Goal: Task Accomplishment & Management: Use online tool/utility

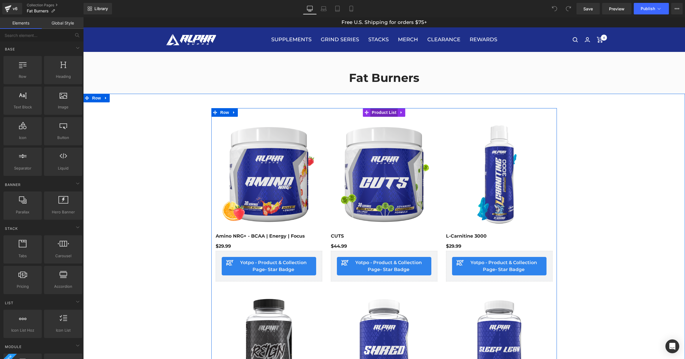
click at [383, 109] on span "Product List" at bounding box center [384, 112] width 27 height 9
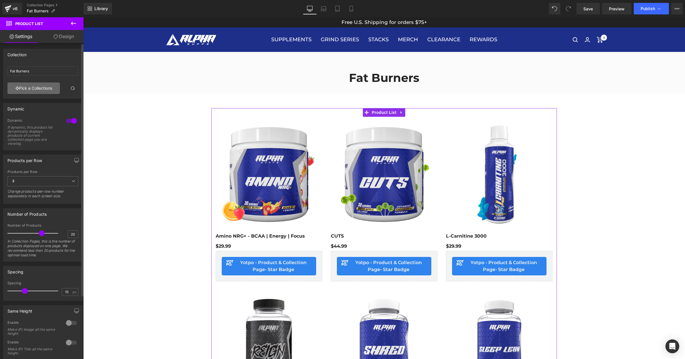
click at [36, 89] on link "Pick a Collections" at bounding box center [33, 88] width 52 height 12
click at [38, 86] on link "Pick a Collections" at bounding box center [33, 88] width 52 height 12
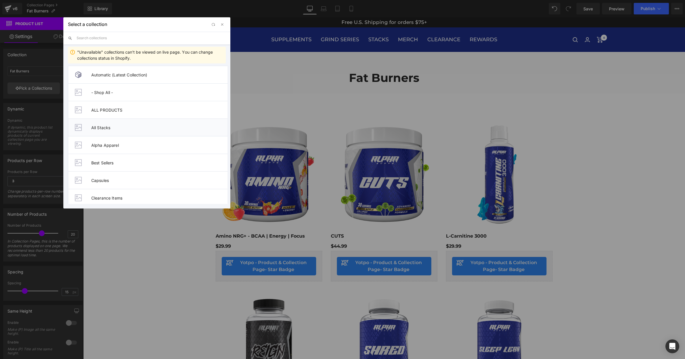
click at [125, 128] on span "All Stacks" at bounding box center [159, 127] width 137 height 5
type input "All Stacks"
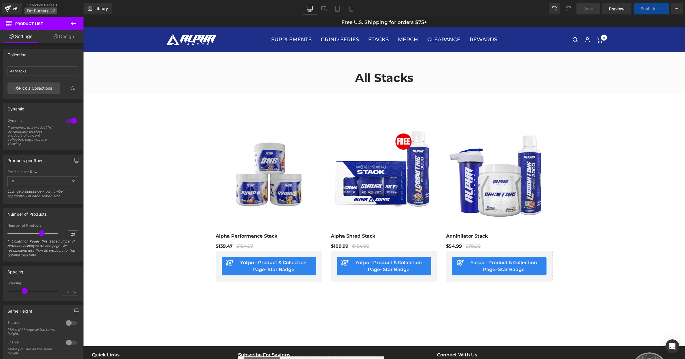
click at [54, 11] on icon at bounding box center [53, 11] width 4 height 4
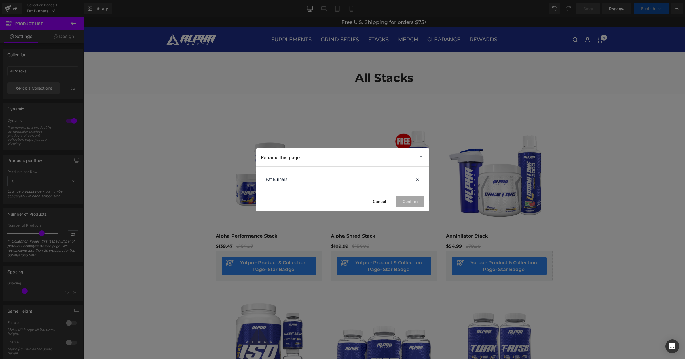
click at [322, 184] on input "Fat Burners" at bounding box center [343, 179] width 164 height 12
type input "a"
type input "All Stacks"
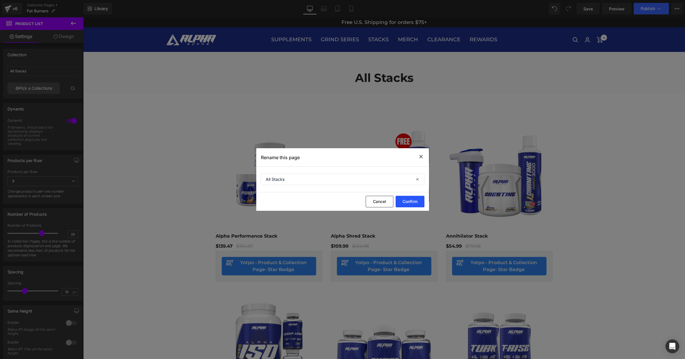
click at [415, 197] on button "Confirm" at bounding box center [410, 202] width 29 height 12
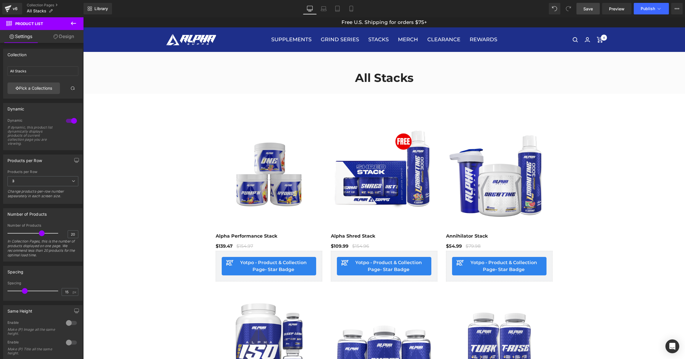
click at [590, 10] on span "Save" at bounding box center [589, 9] width 10 height 6
click at [645, 8] on span "Publish" at bounding box center [648, 8] width 14 height 5
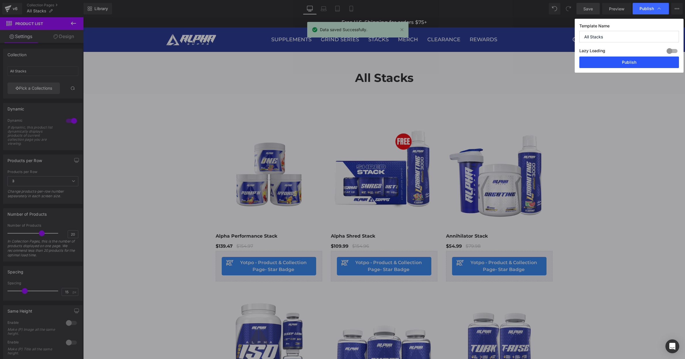
click at [630, 62] on button "Publish" at bounding box center [630, 62] width 100 height 12
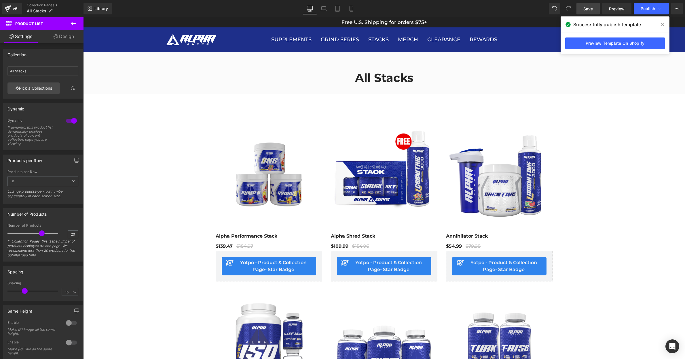
click at [611, 49] on div "Preview Template On Shopify" at bounding box center [615, 43] width 109 height 21
click at [613, 46] on link "Preview Template On Shopify" at bounding box center [616, 43] width 100 height 12
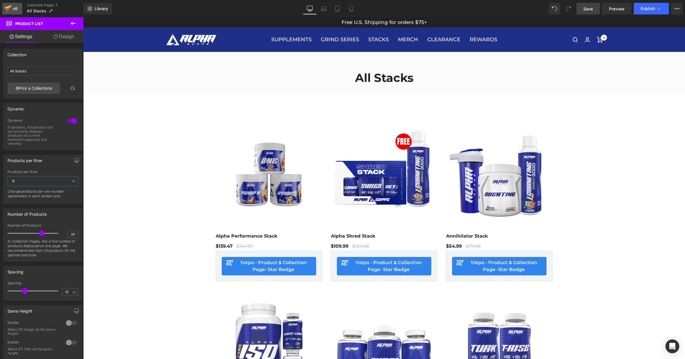
click at [10, 8] on icon at bounding box center [8, 8] width 7 height 14
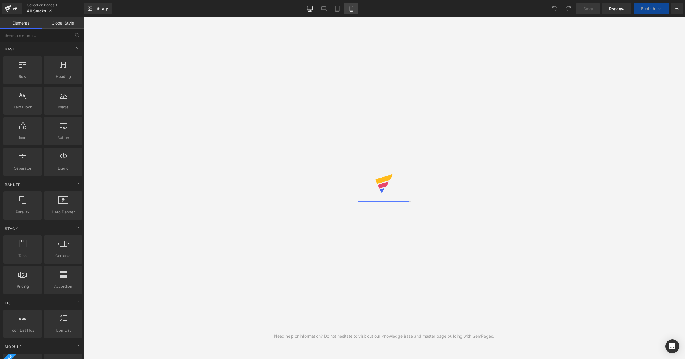
click at [350, 9] on icon at bounding box center [352, 9] width 6 height 6
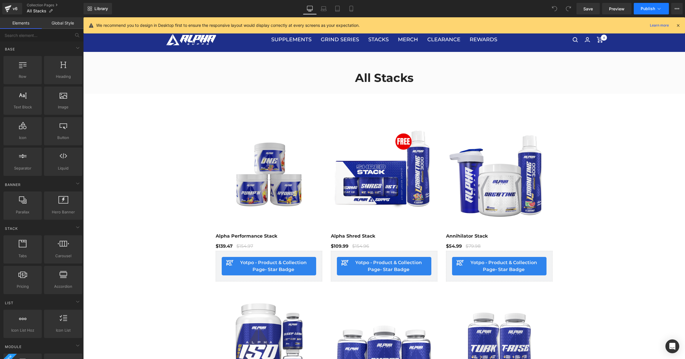
click at [651, 10] on span "Publish" at bounding box center [648, 8] width 14 height 5
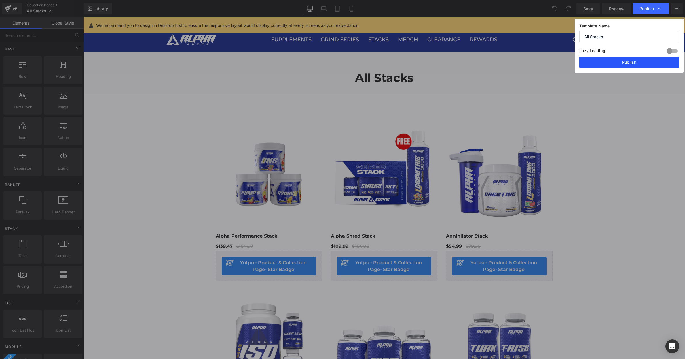
click at [630, 61] on button "Publish" at bounding box center [630, 62] width 100 height 12
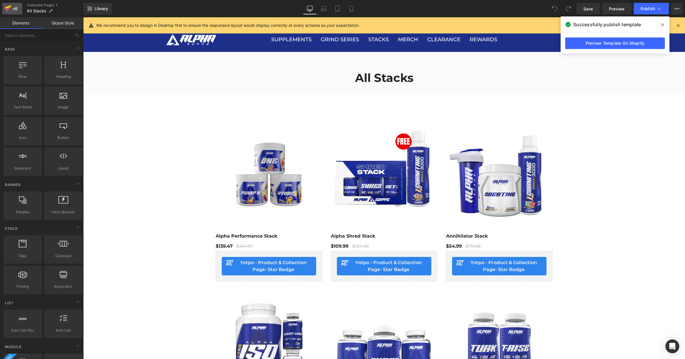
click at [15, 11] on div "v6" at bounding box center [15, 8] width 7 height 7
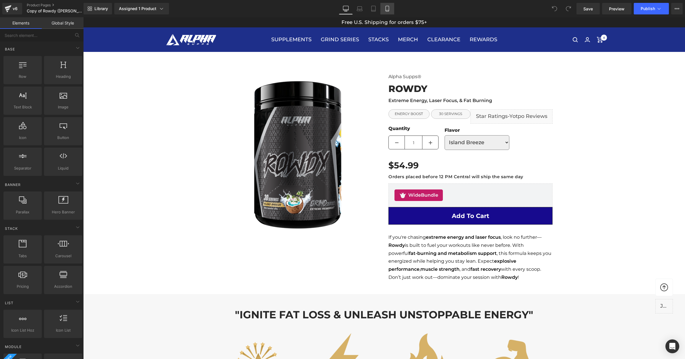
click at [388, 13] on link "Mobile" at bounding box center [388, 9] width 14 height 12
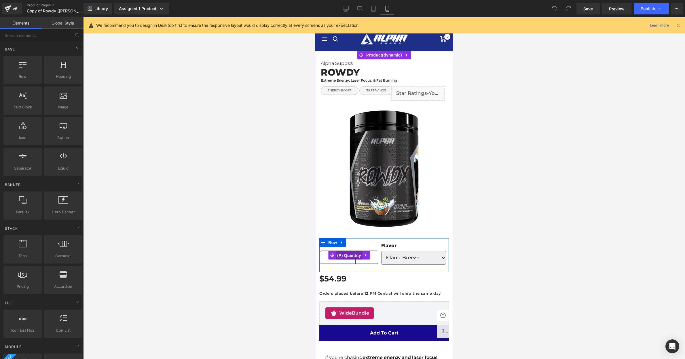
click at [353, 256] on span "(P) Quantity" at bounding box center [349, 255] width 27 height 9
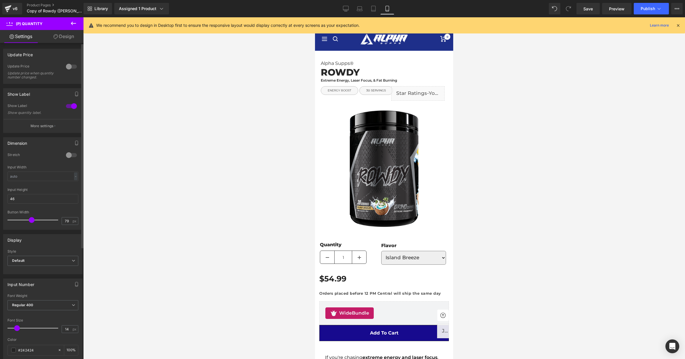
drag, startPoint x: 46, startPoint y: 220, endPoint x: 31, endPoint y: 219, distance: 15.1
click at [31, 219] on span at bounding box center [32, 220] width 6 height 6
click at [540, 129] on div at bounding box center [384, 187] width 602 height 341
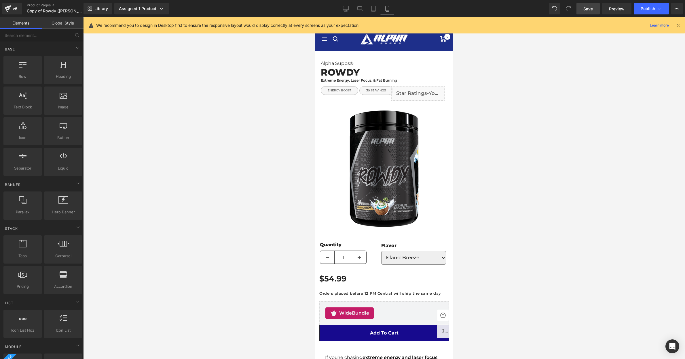
click at [588, 9] on span "Save" at bounding box center [589, 9] width 10 height 6
click at [649, 10] on span "Publish" at bounding box center [648, 8] width 14 height 5
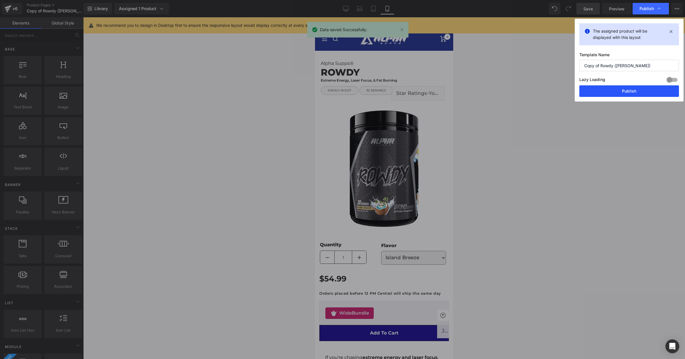
click at [633, 91] on button "Publish" at bounding box center [630, 91] width 100 height 12
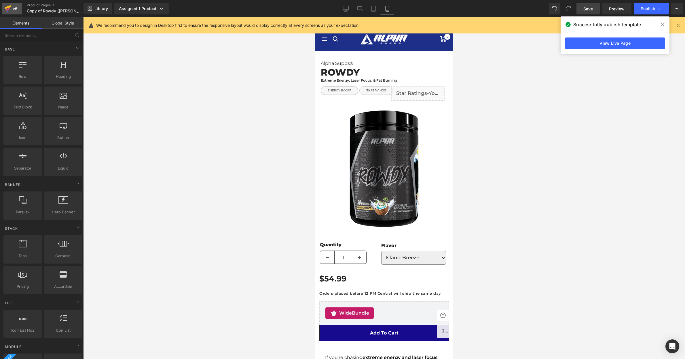
click at [13, 10] on div "v6" at bounding box center [15, 8] width 7 height 7
